Goal: Task Accomplishment & Management: Manage account settings

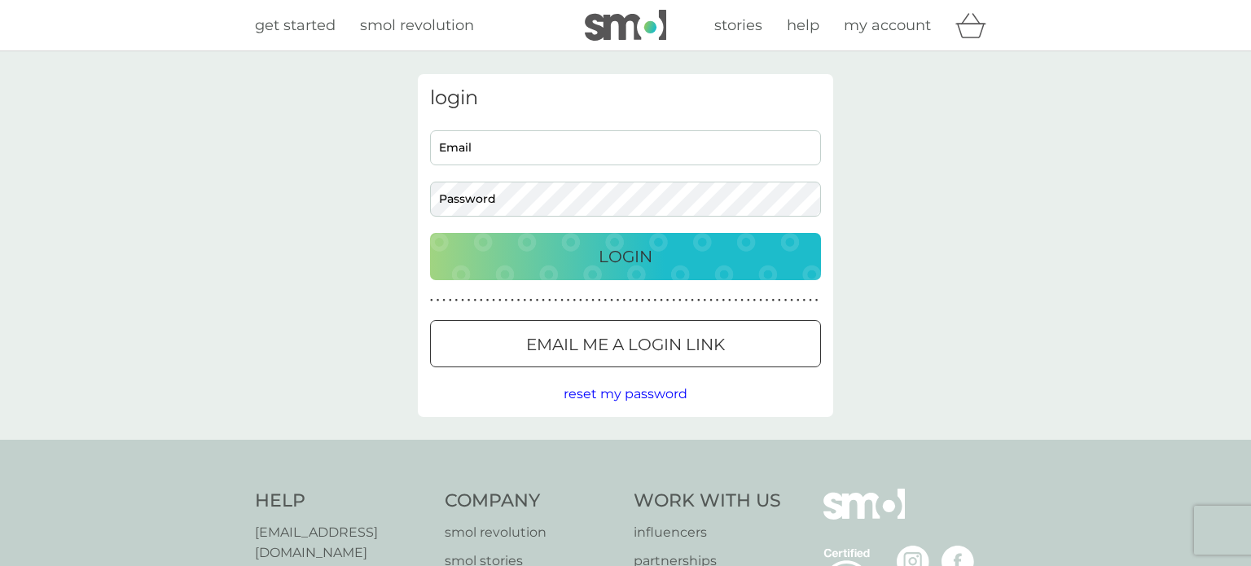
click at [501, 145] on input "Email" at bounding box center [625, 147] width 391 height 35
type input "nickyfij@gmail.com"
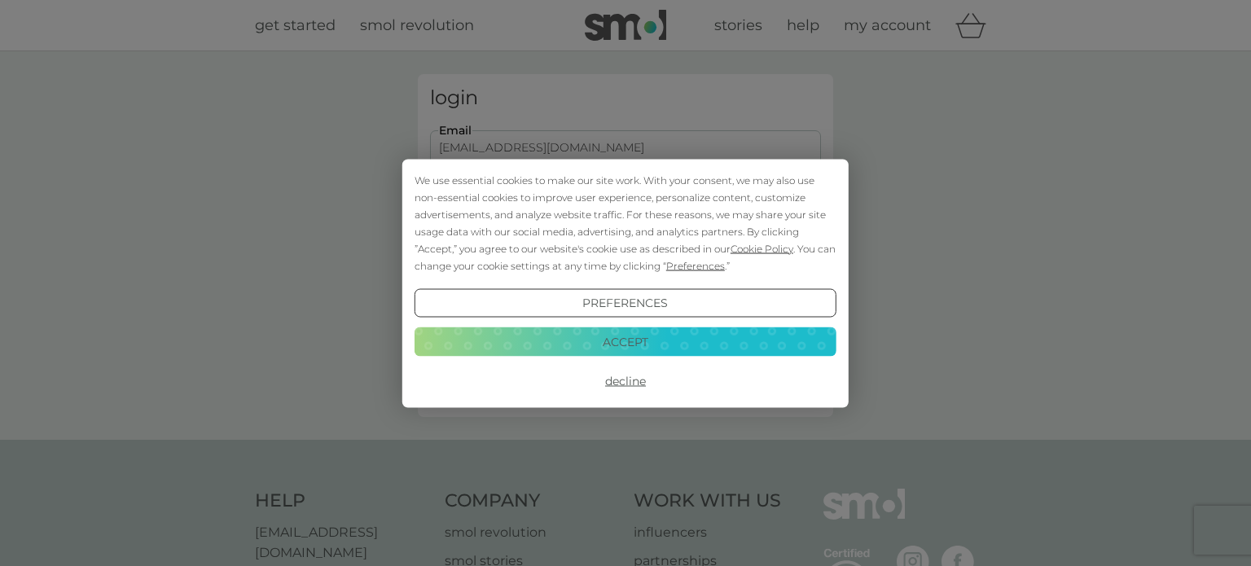
click at [630, 343] on button "Accept" at bounding box center [626, 341] width 422 height 29
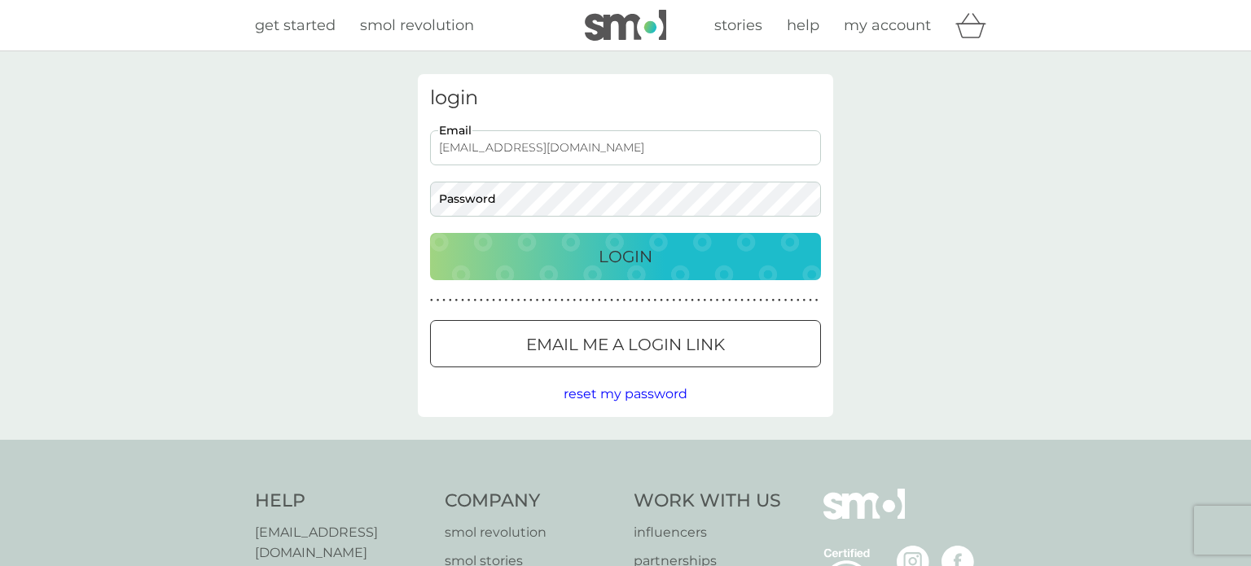
click at [640, 346] on div at bounding box center [625, 344] width 59 height 17
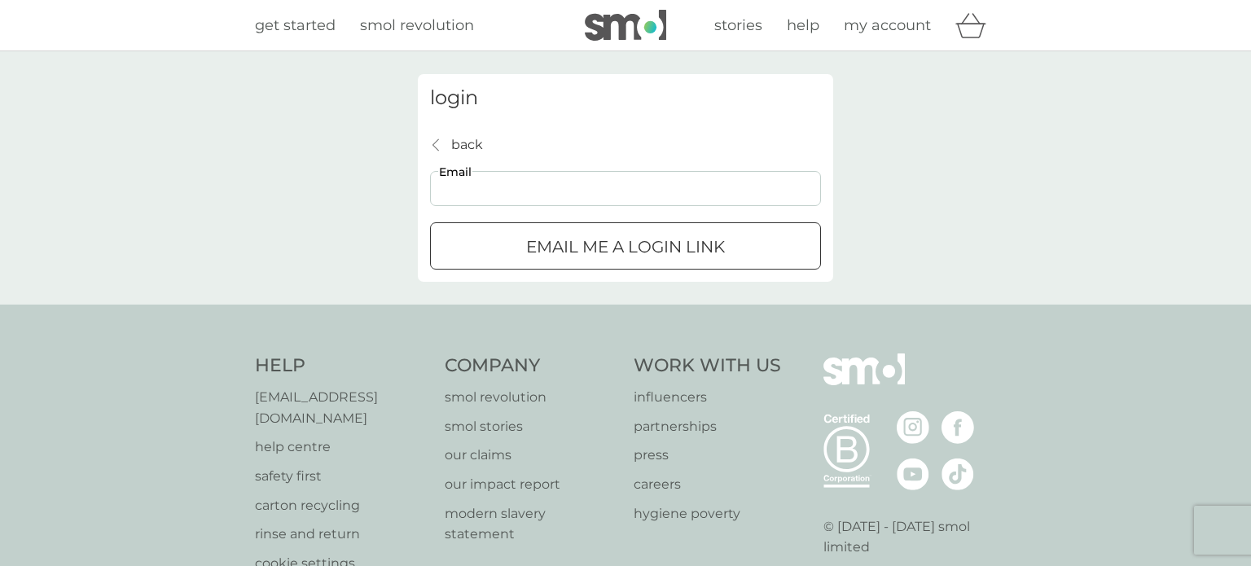
click at [503, 192] on input "Email" at bounding box center [625, 188] width 391 height 35
type input "nickyfij@gmail.com"
click at [598, 251] on div "submit" at bounding box center [625, 247] width 59 height 17
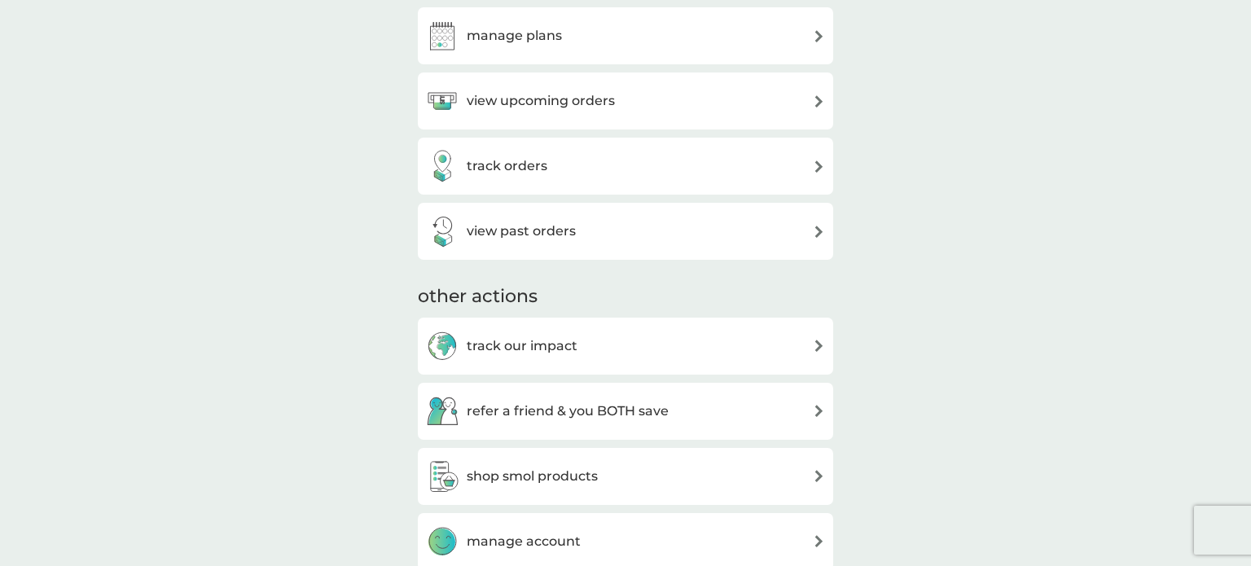
scroll to position [498, 0]
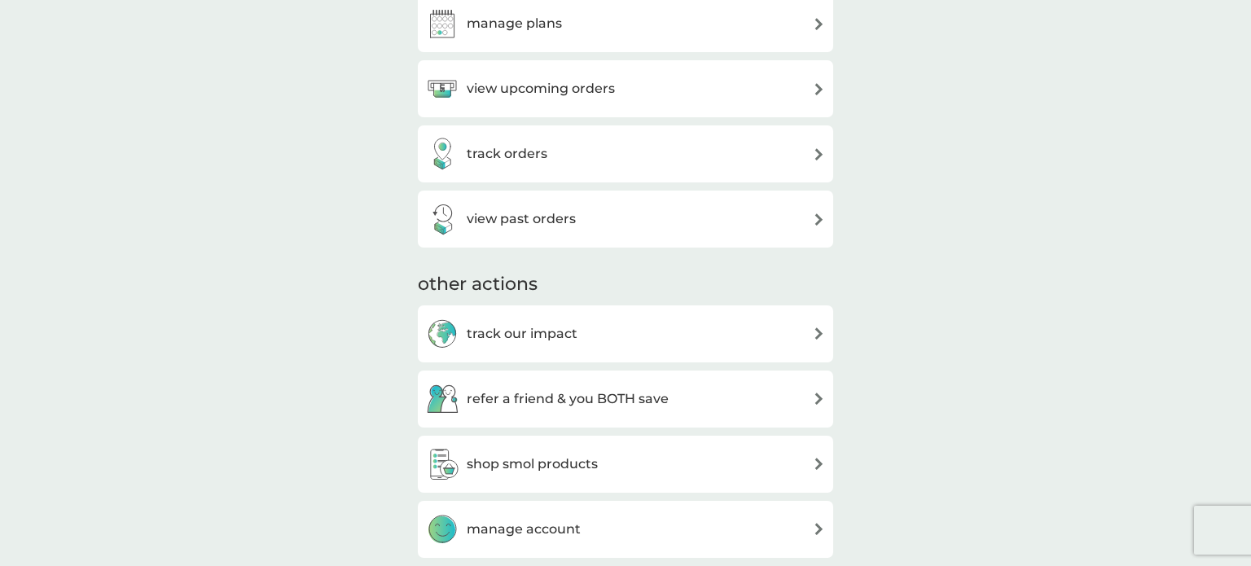
click at [810, 90] on div "view upcoming orders" at bounding box center [625, 89] width 399 height 33
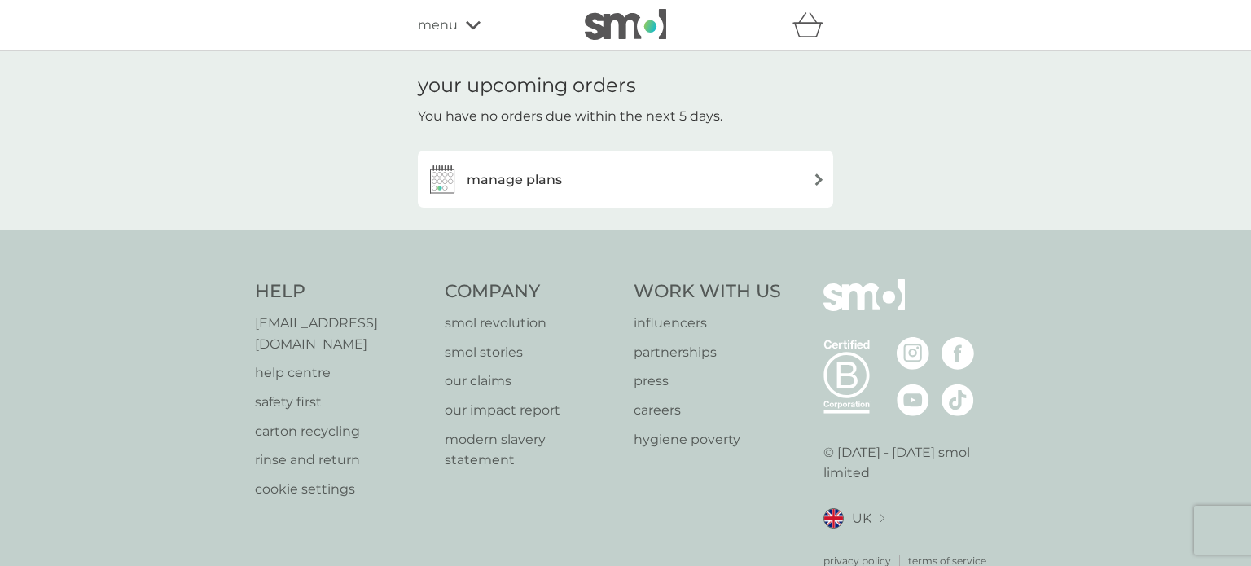
click at [792, 179] on div "manage plans" at bounding box center [625, 179] width 399 height 33
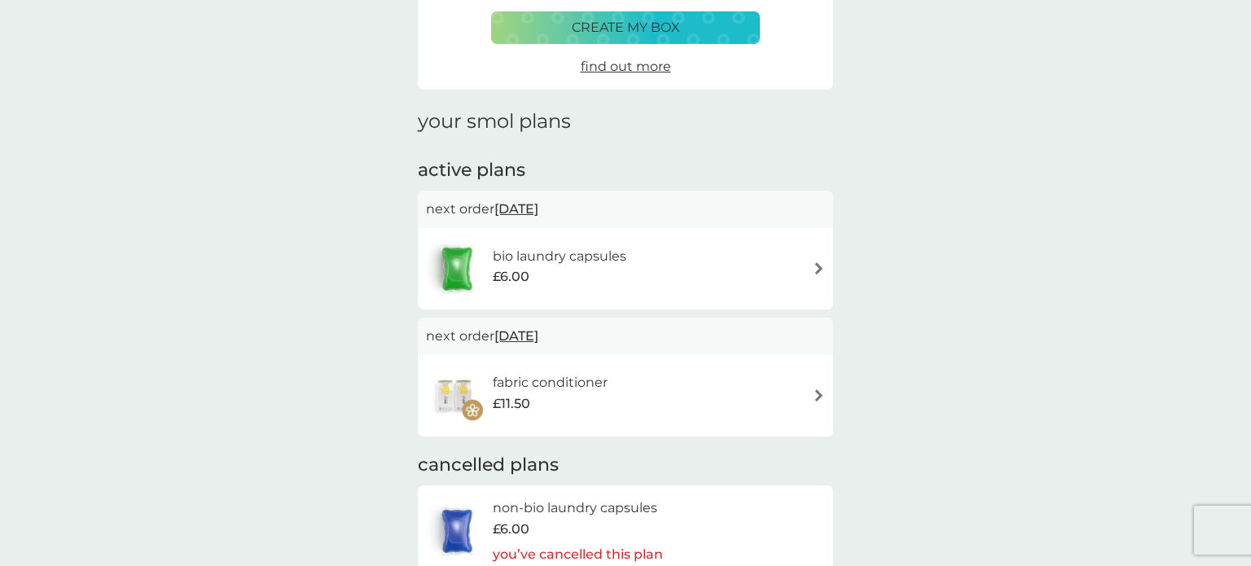
scroll to position [134, 0]
click at [819, 270] on img at bounding box center [819, 268] width 12 height 12
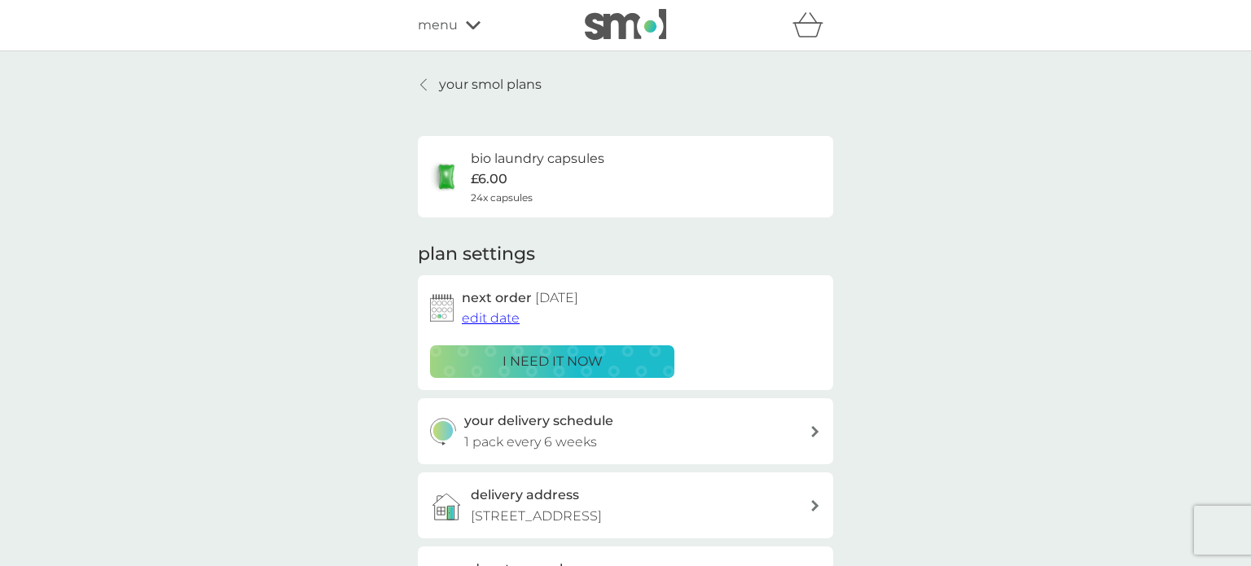
click at [482, 321] on span "edit date" at bounding box center [491, 317] width 58 height 15
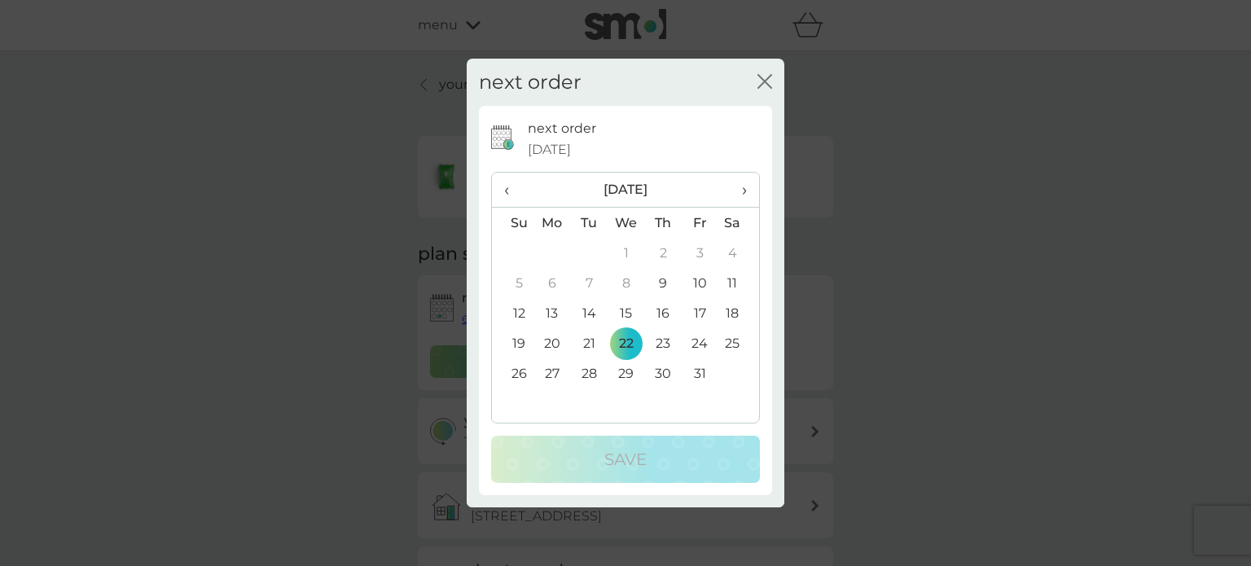
click at [745, 193] on span "›" at bounding box center [739, 190] width 16 height 34
click at [746, 194] on span "›" at bounding box center [739, 190] width 16 height 34
click at [630, 312] on td "17" at bounding box center [626, 313] width 37 height 30
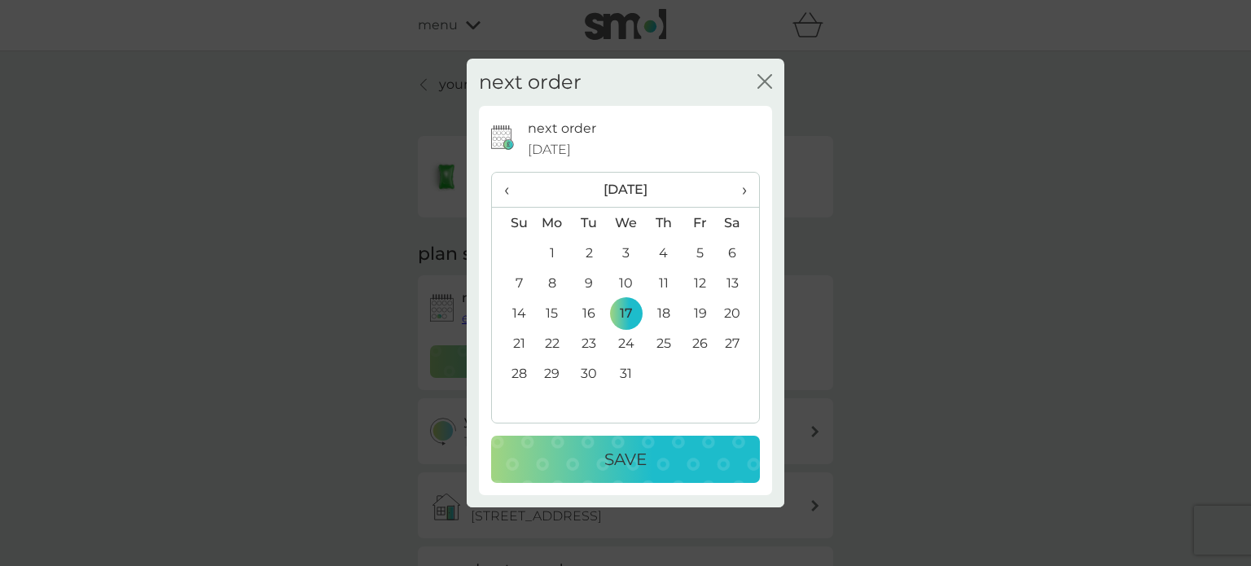
click at [675, 470] on div "Save" at bounding box center [626, 459] width 236 height 26
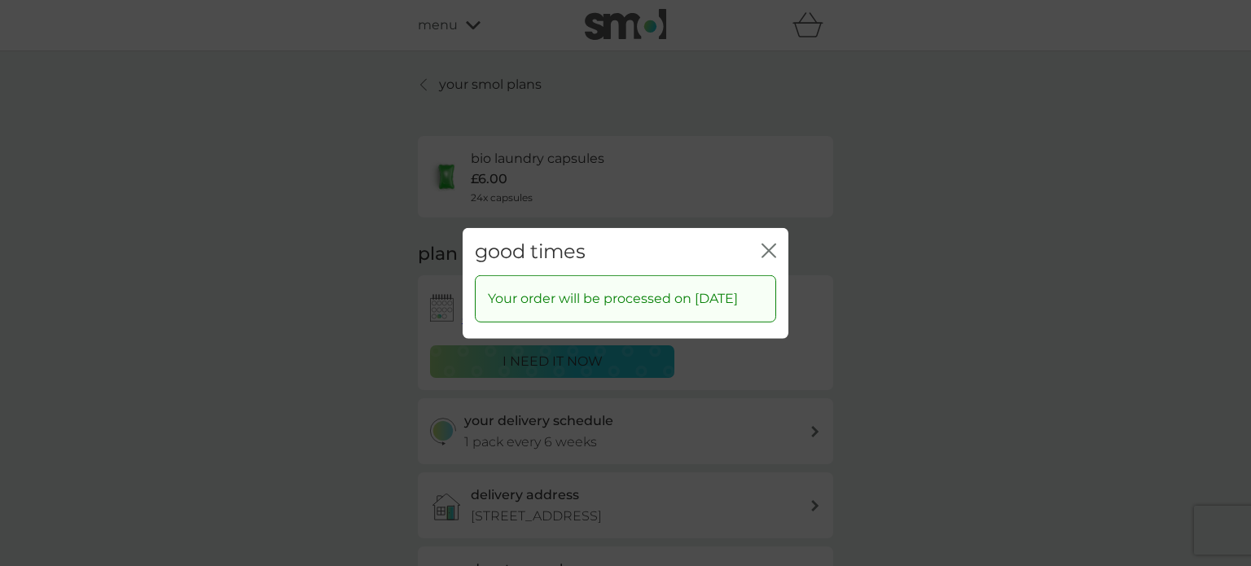
click at [767, 243] on icon "close" at bounding box center [769, 250] width 15 height 15
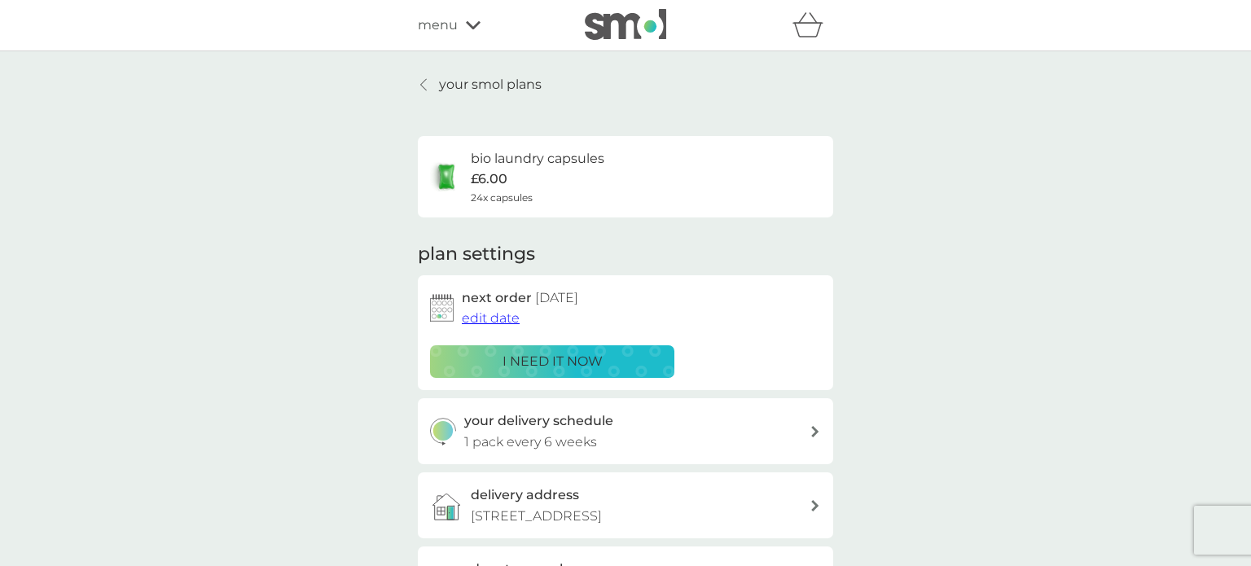
click at [429, 86] on div at bounding box center [424, 84] width 11 height 13
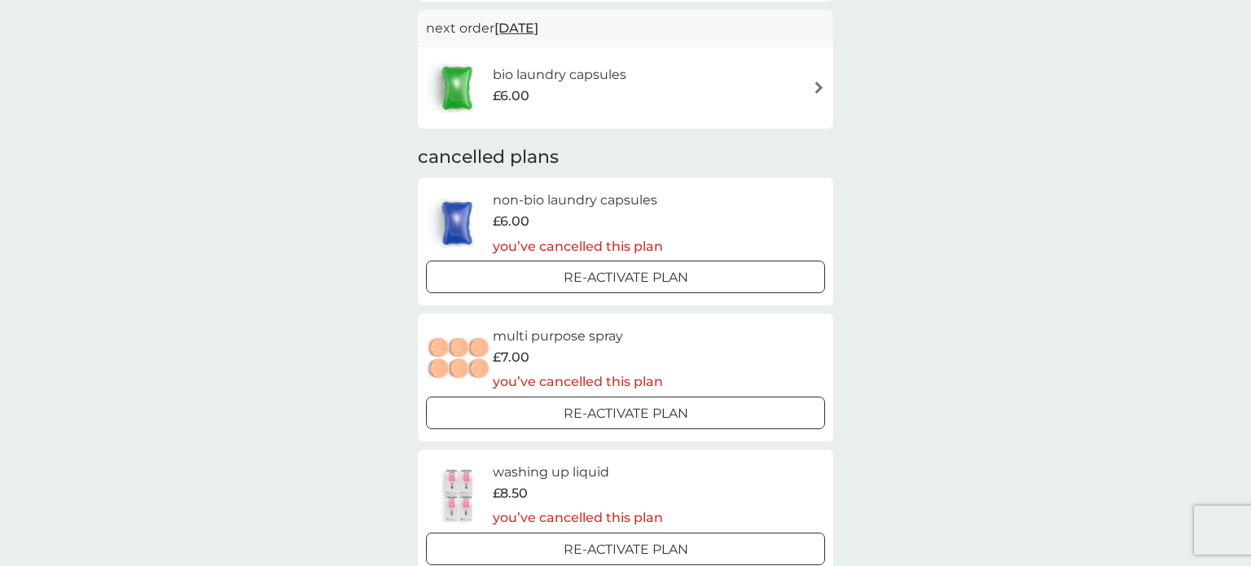
scroll to position [435, 0]
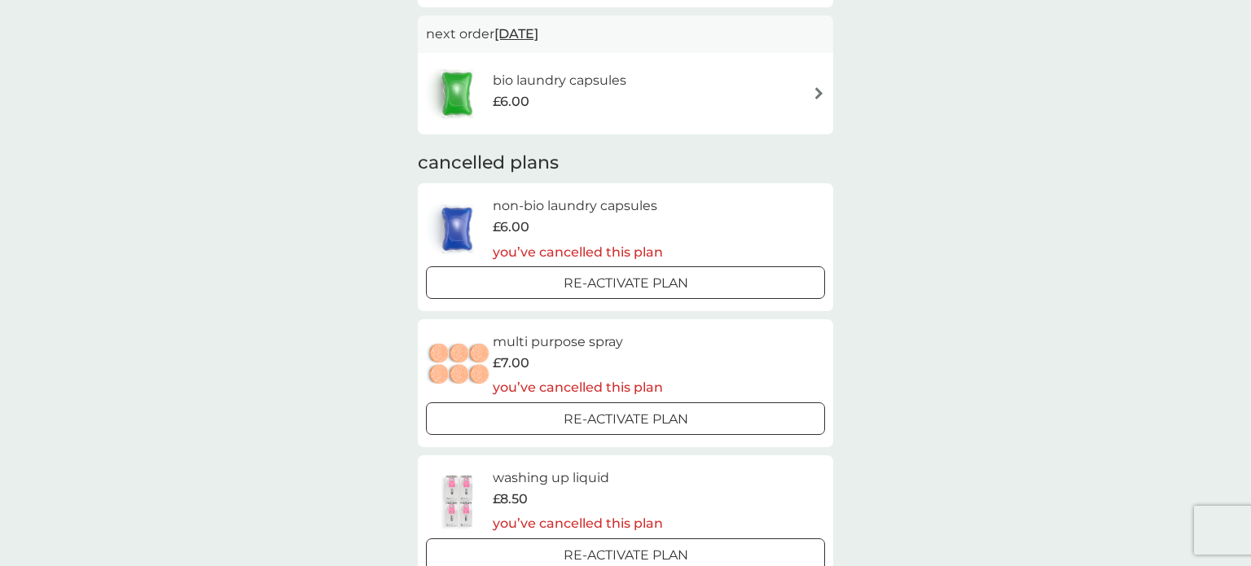
click at [640, 429] on button "Re-activate Plan" at bounding box center [625, 418] width 399 height 33
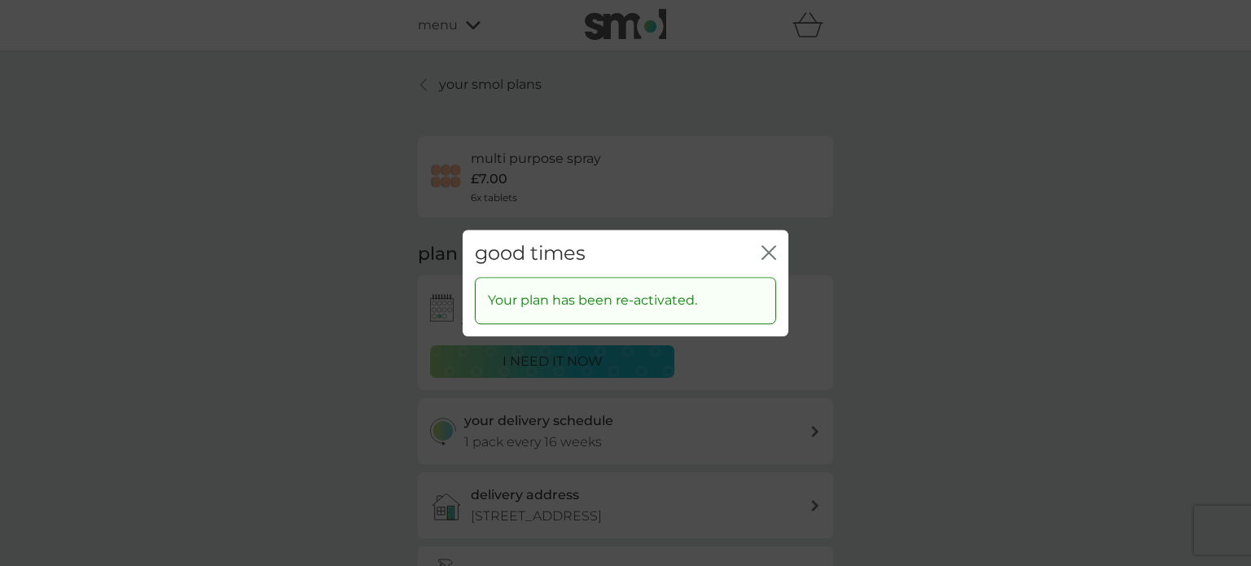
click at [767, 255] on icon "close" at bounding box center [766, 252] width 7 height 13
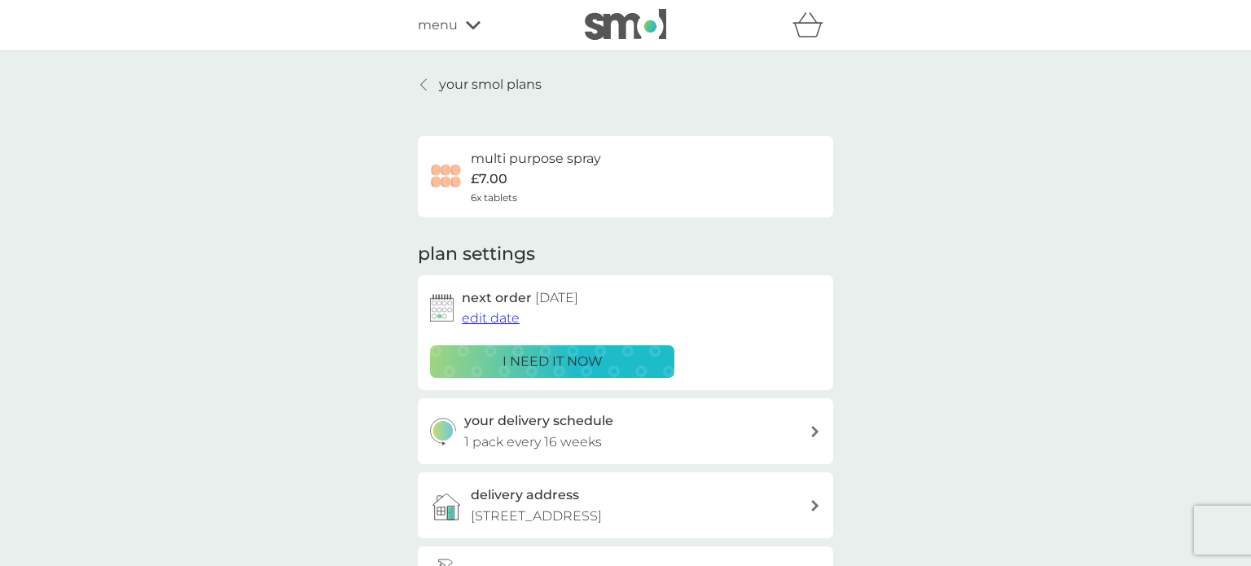
click at [501, 318] on span "edit date" at bounding box center [491, 317] width 58 height 15
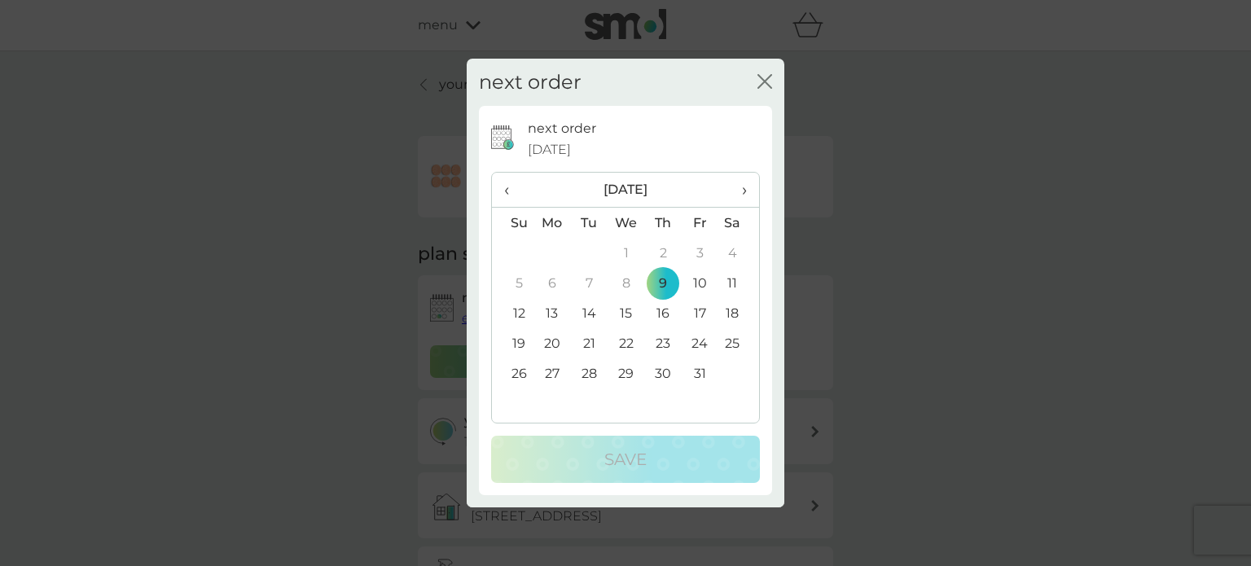
click at [741, 188] on span "›" at bounding box center [739, 190] width 16 height 34
click at [628, 314] on td "17" at bounding box center [626, 313] width 37 height 30
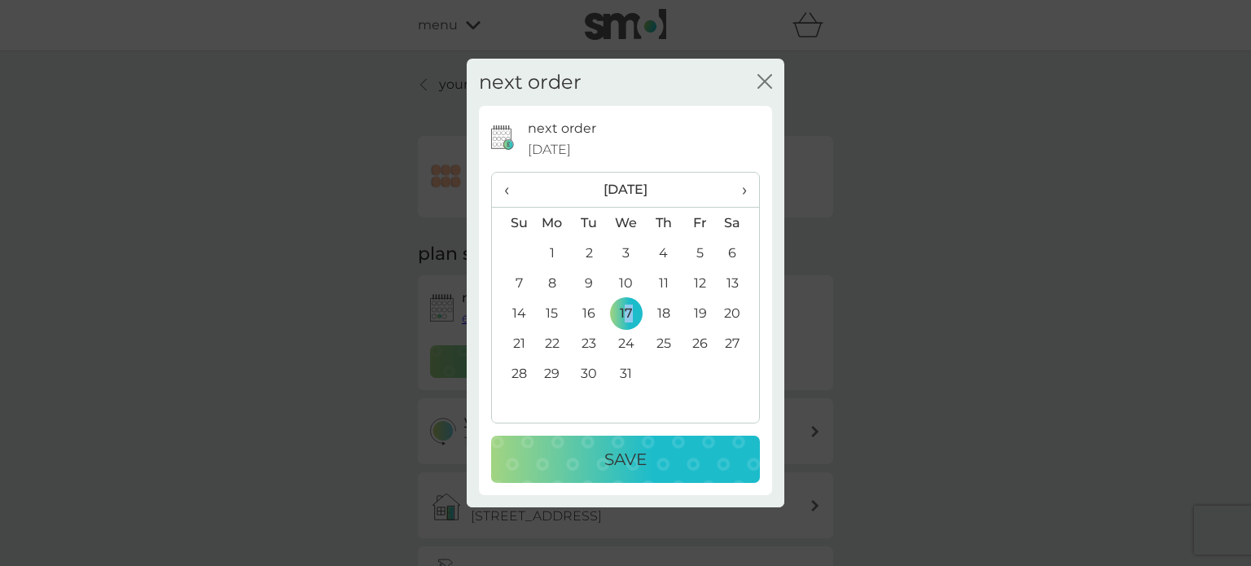
click at [648, 456] on div "Save" at bounding box center [626, 459] width 236 height 26
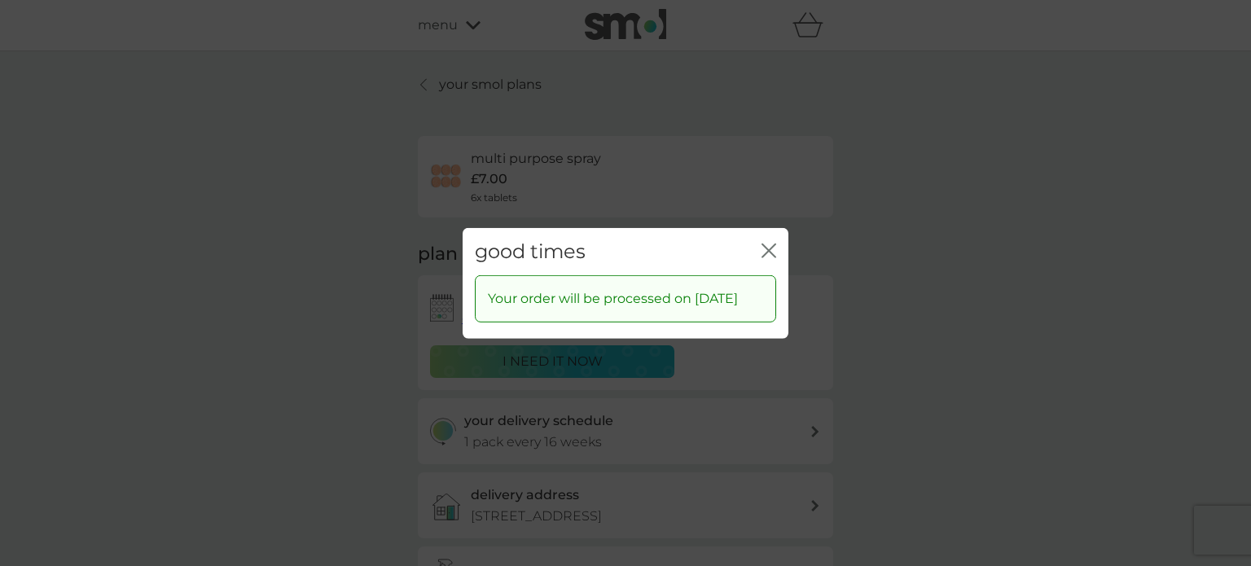
click at [770, 244] on icon "close" at bounding box center [772, 250] width 7 height 13
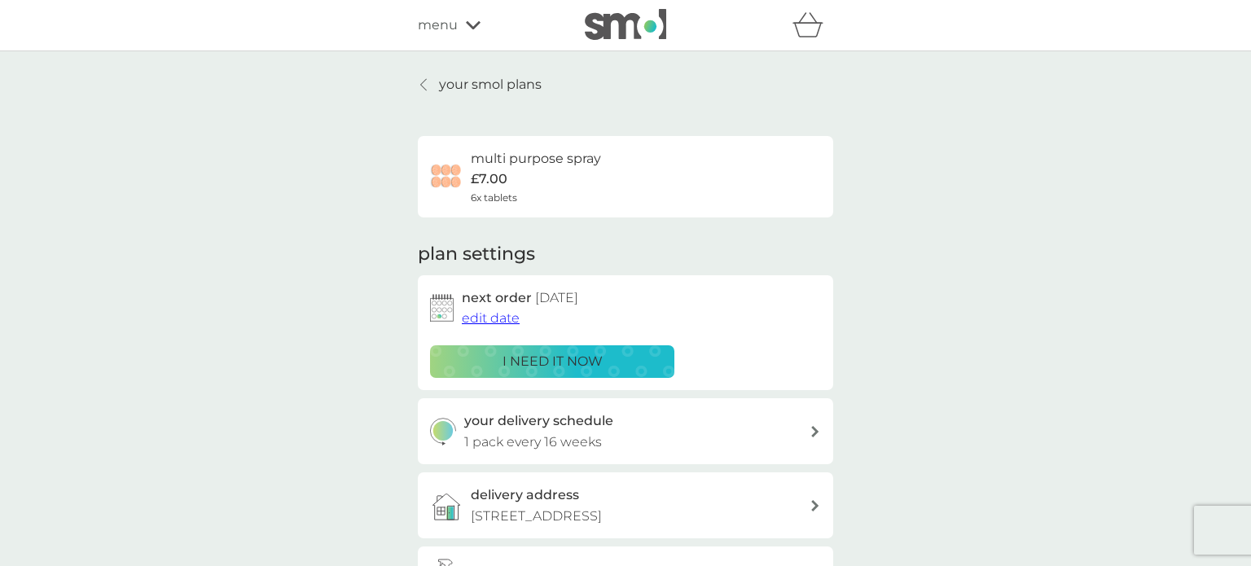
click at [426, 82] on icon at bounding box center [423, 84] width 7 height 13
